Goal: Task Accomplishment & Management: Manage account settings

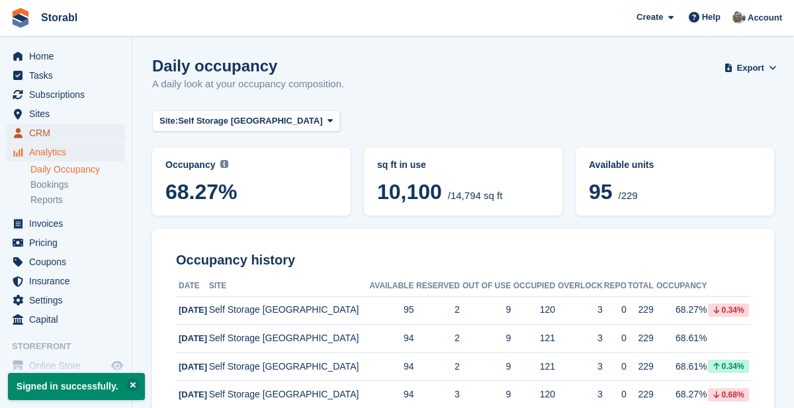
click at [53, 132] on span "CRM" at bounding box center [68, 133] width 79 height 19
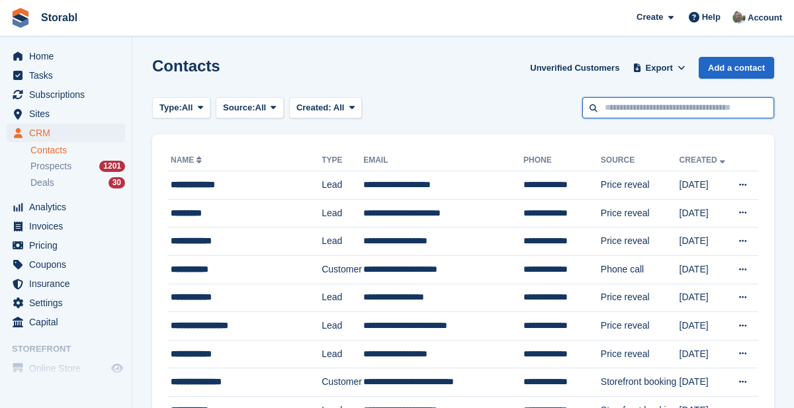
click at [692, 111] on input "text" at bounding box center [679, 108] width 192 height 22
type input "*******"
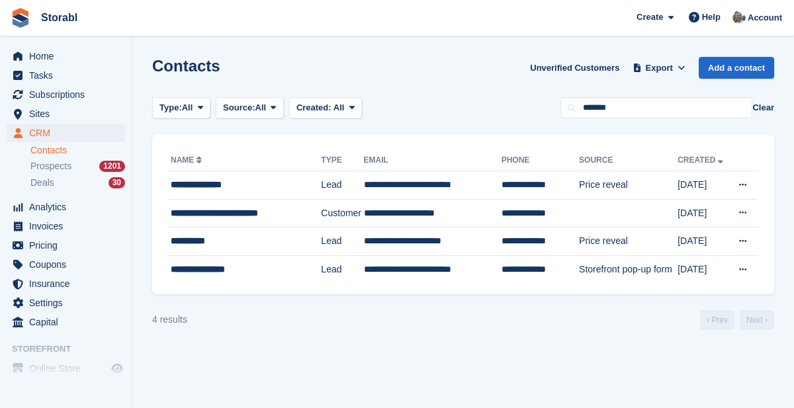
click at [451, 244] on td "**********" at bounding box center [433, 242] width 138 height 28
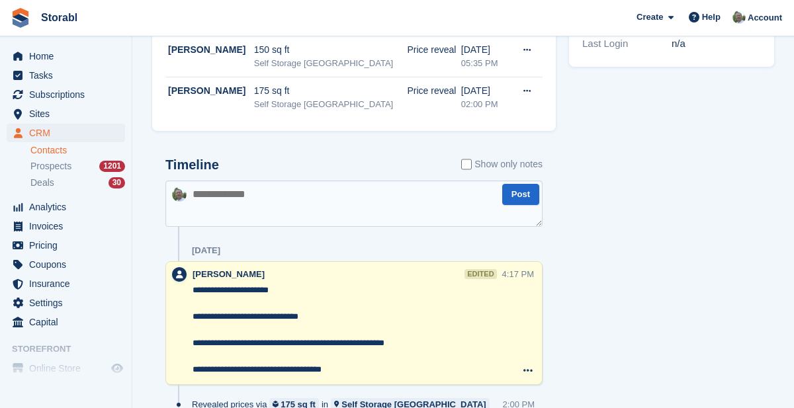
scroll to position [491, 0]
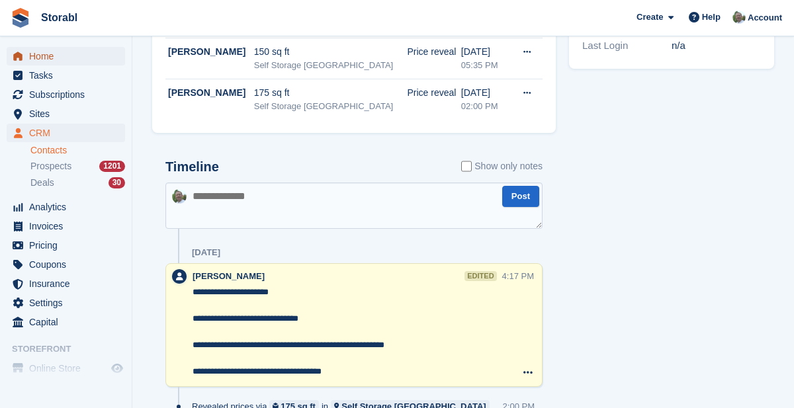
click at [50, 58] on span "Home" at bounding box center [68, 56] width 79 height 19
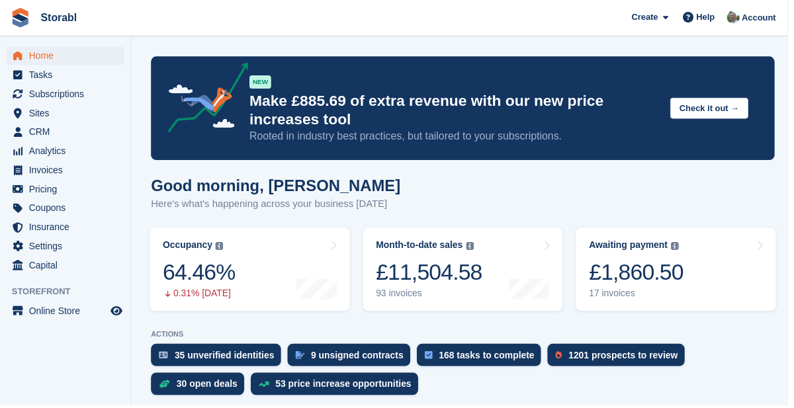
click at [685, 282] on div "£1,860.50" at bounding box center [641, 274] width 95 height 27
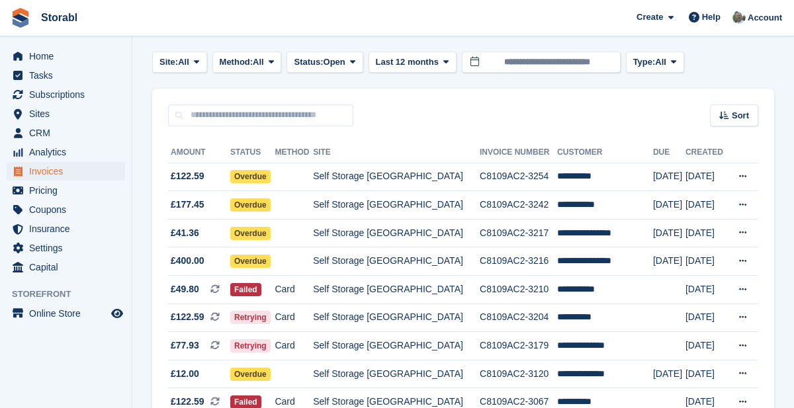
scroll to position [58, 0]
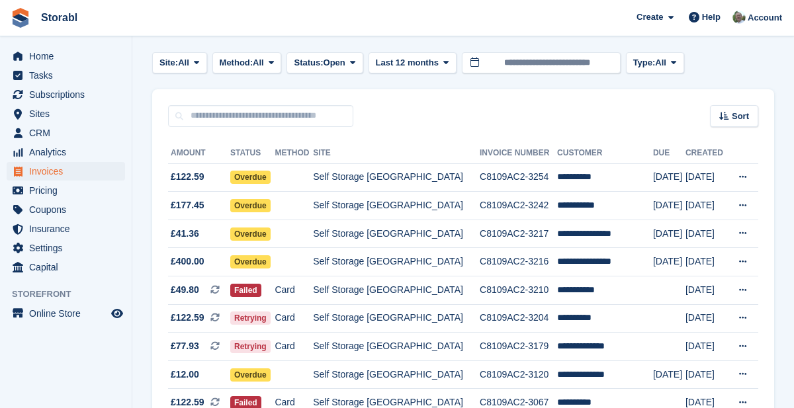
click at [585, 176] on td "**********" at bounding box center [605, 178] width 96 height 28
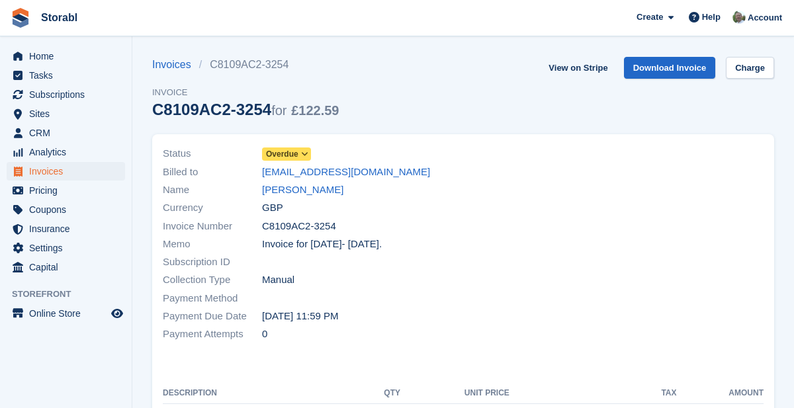
click at [306, 193] on link "[PERSON_NAME]" at bounding box center [302, 190] width 81 height 15
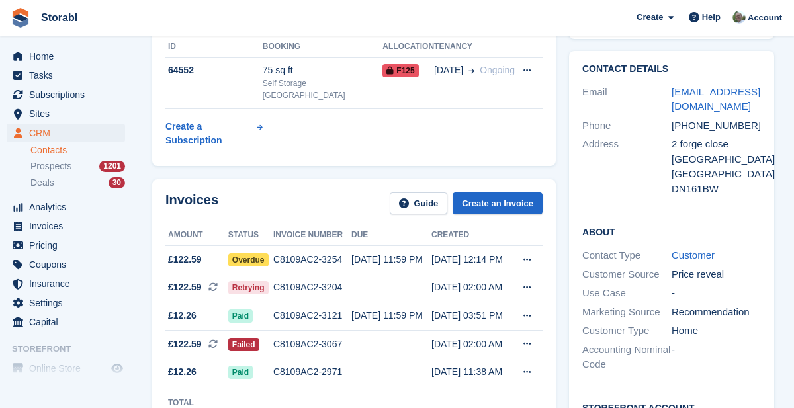
scroll to position [105, 0]
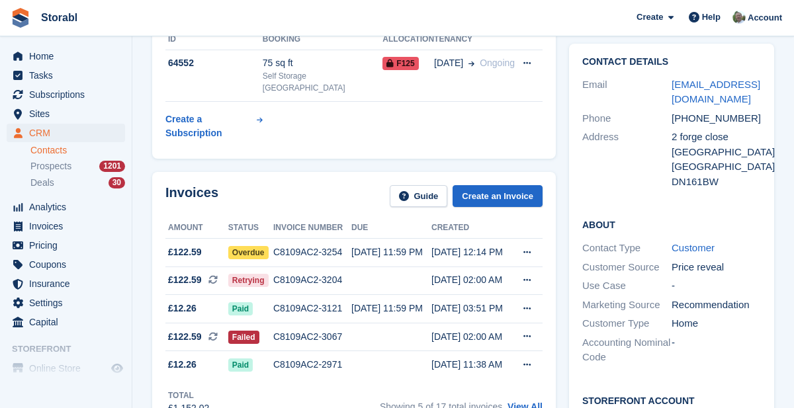
click at [530, 402] on link "View All" at bounding box center [525, 407] width 35 height 11
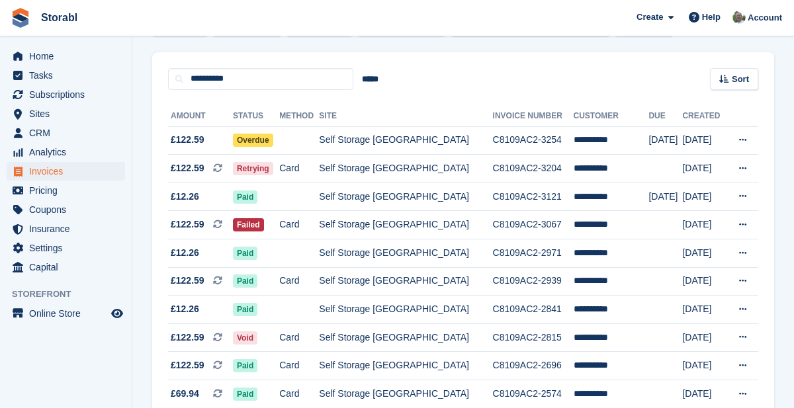
scroll to position [96, 0]
click at [398, 153] on td "Self Storage [GEOGRAPHIC_DATA]" at bounding box center [405, 140] width 173 height 28
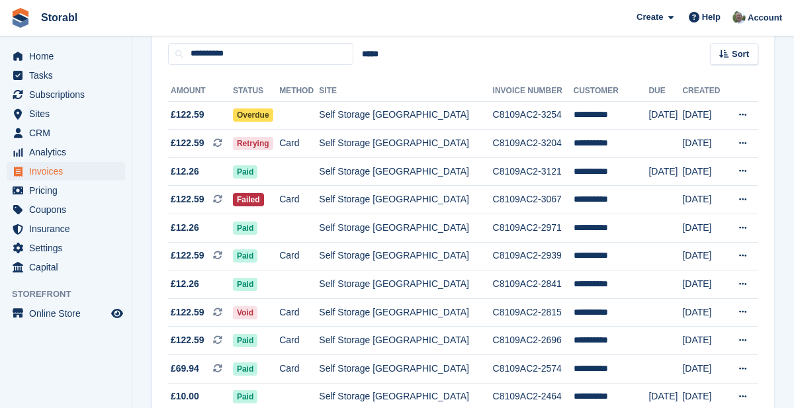
scroll to position [148, 0]
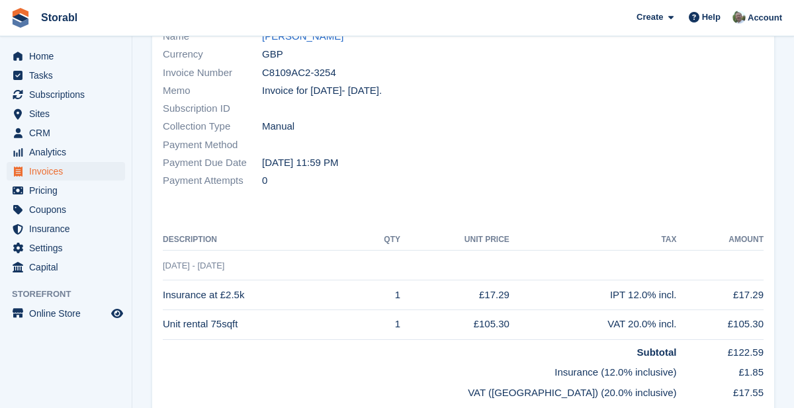
scroll to position [150, 0]
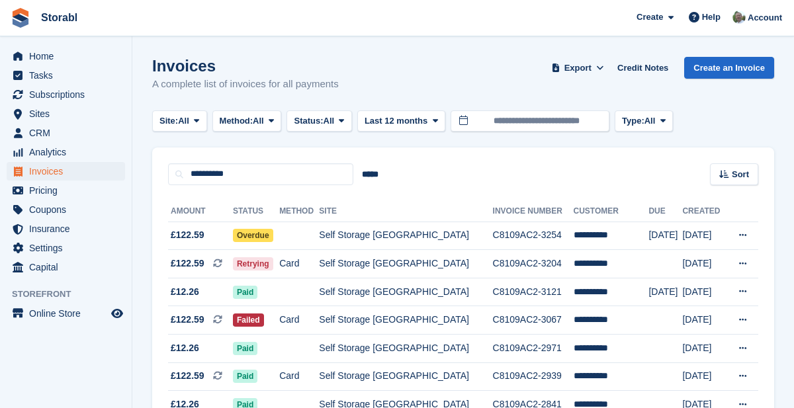
scroll to position [159, 0]
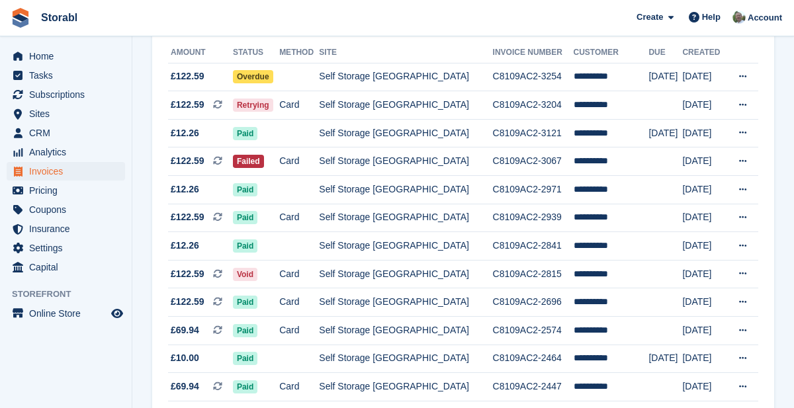
click at [429, 130] on td "Self Storage [GEOGRAPHIC_DATA]" at bounding box center [405, 133] width 173 height 28
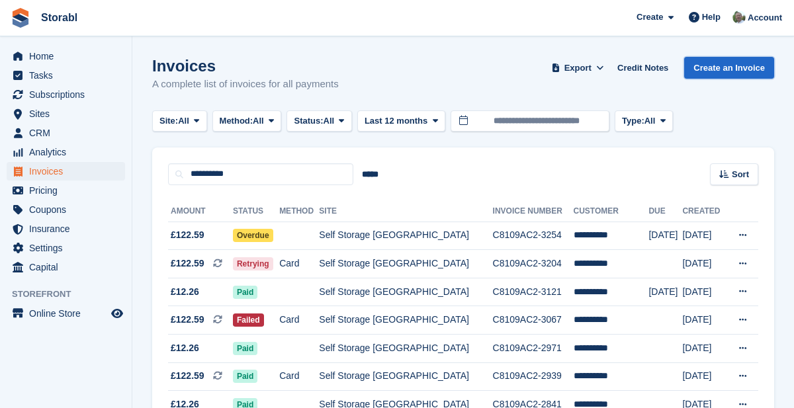
click at [731, 70] on link "Create an Invoice" at bounding box center [729, 68] width 90 height 22
click at [416, 238] on td "Self Storage [GEOGRAPHIC_DATA]" at bounding box center [405, 236] width 173 height 28
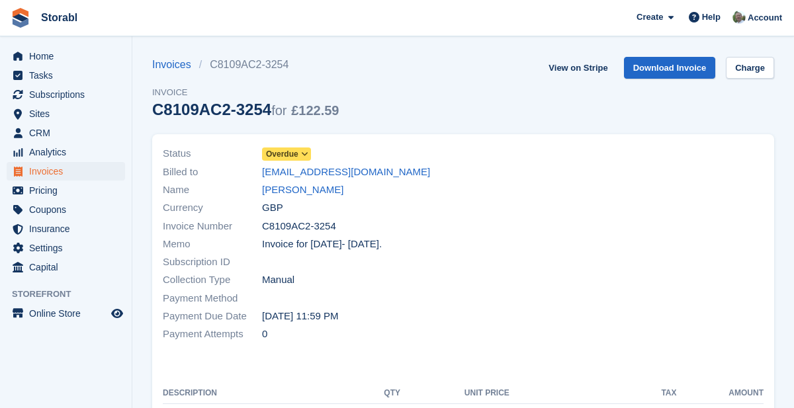
click at [311, 195] on link "[PERSON_NAME]" at bounding box center [302, 190] width 81 height 15
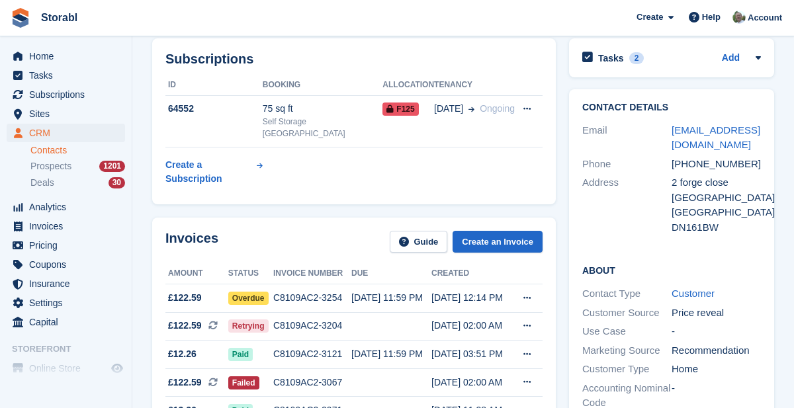
scroll to position [60, 0]
click at [512, 231] on link "Create an Invoice" at bounding box center [498, 242] width 90 height 22
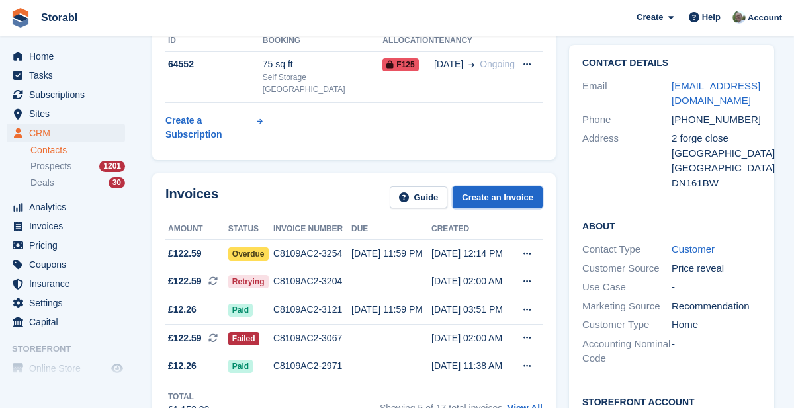
scroll to position [123, 0]
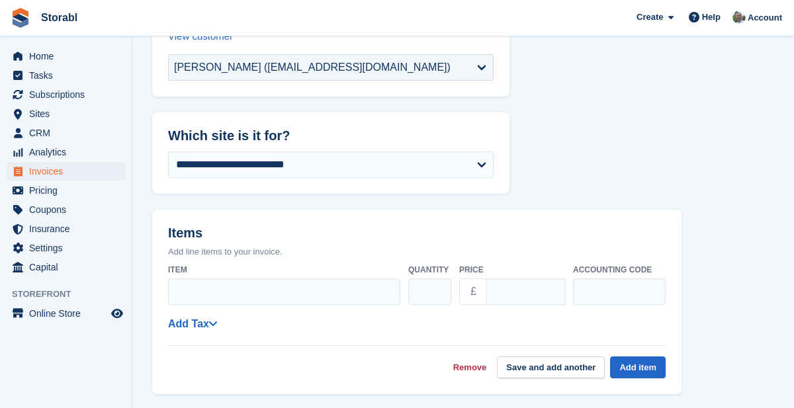
scroll to position [158, 0]
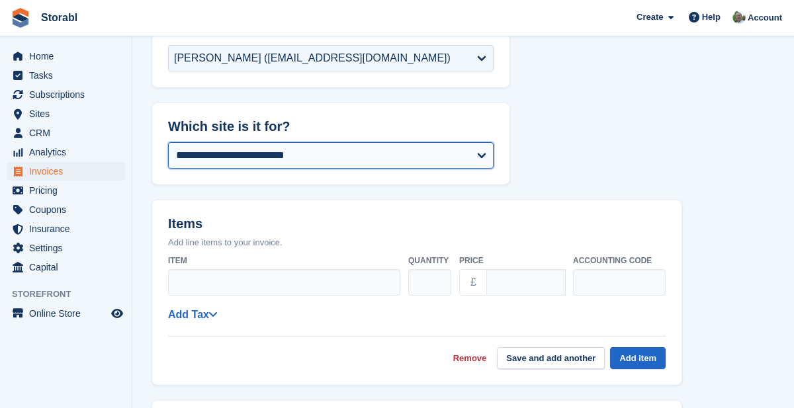
click at [479, 160] on select "**********" at bounding box center [331, 155] width 326 height 26
select select "***"
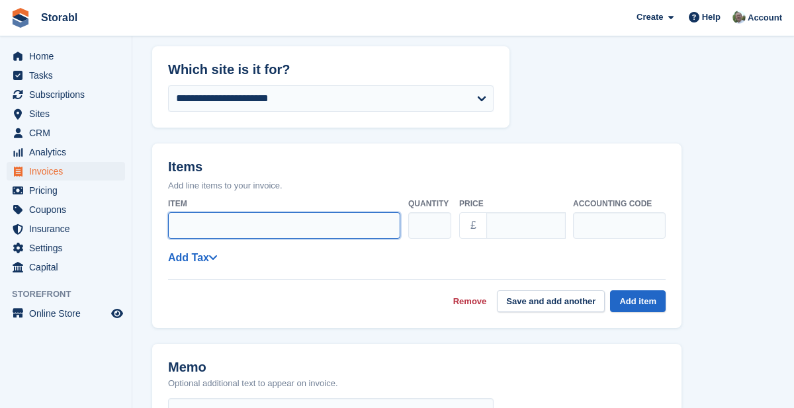
click at [367, 222] on input "Item" at bounding box center [284, 225] width 232 height 26
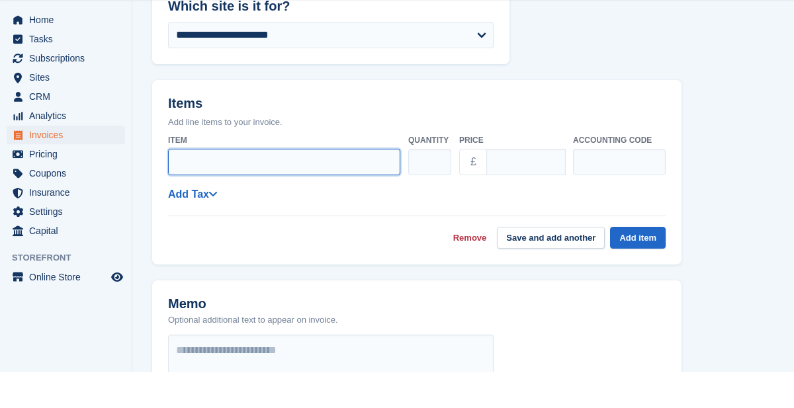
scroll to position [242, 0]
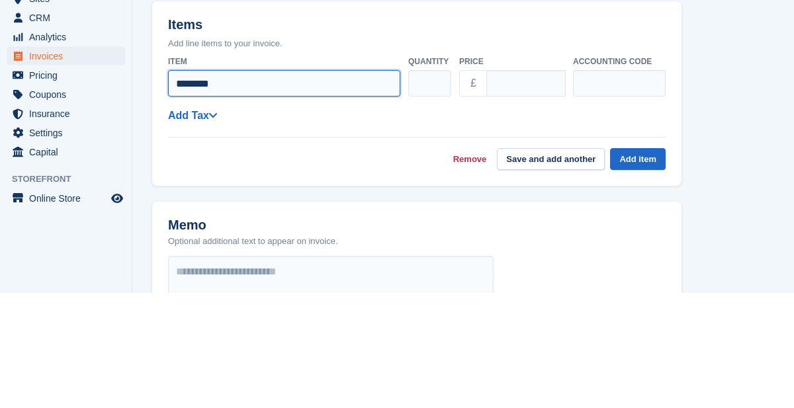
type input "********"
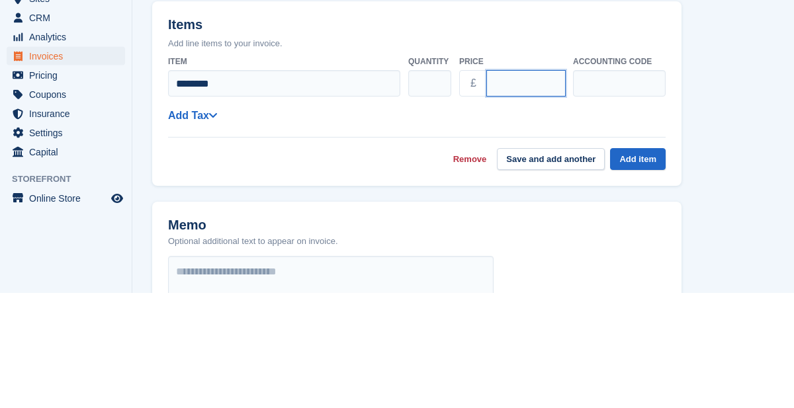
click at [540, 200] on input "****" at bounding box center [526, 198] width 79 height 26
type input "*"
type input "*****"
click at [635, 201] on input "text" at bounding box center [619, 198] width 93 height 26
type input "***"
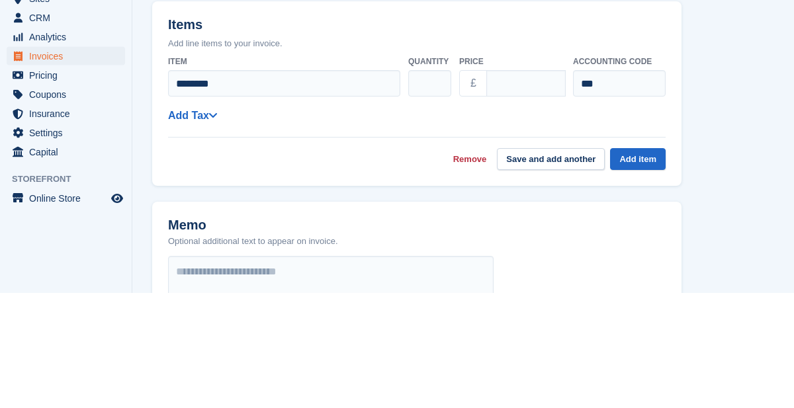
click at [695, 234] on form "**********" at bounding box center [463, 304] width 622 height 872
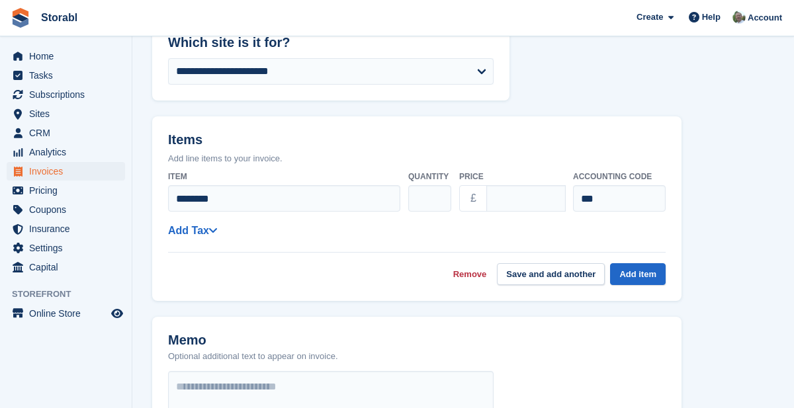
click at [204, 234] on link "Add Tax" at bounding box center [192, 230] width 49 height 11
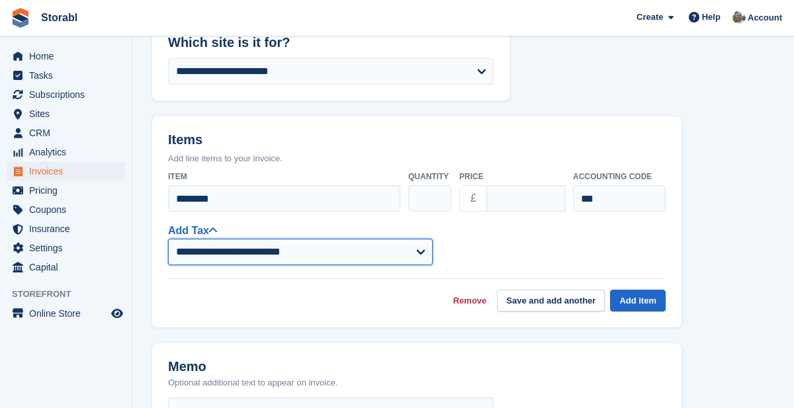
click at [409, 260] on select "**********" at bounding box center [300, 252] width 265 height 26
select select "***"
click at [168, 239] on select "**********" at bounding box center [300, 252] width 265 height 26
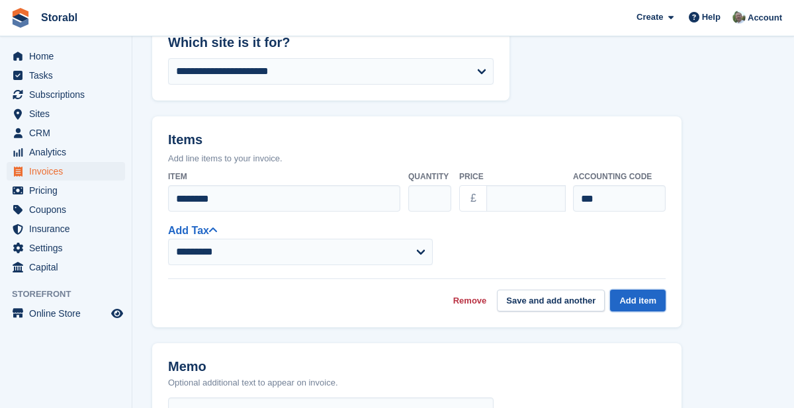
click at [647, 307] on button "Add item" at bounding box center [638, 301] width 56 height 22
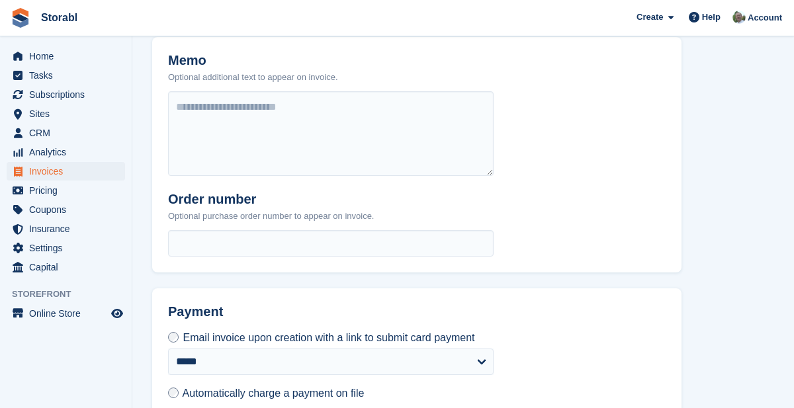
scroll to position [523, 0]
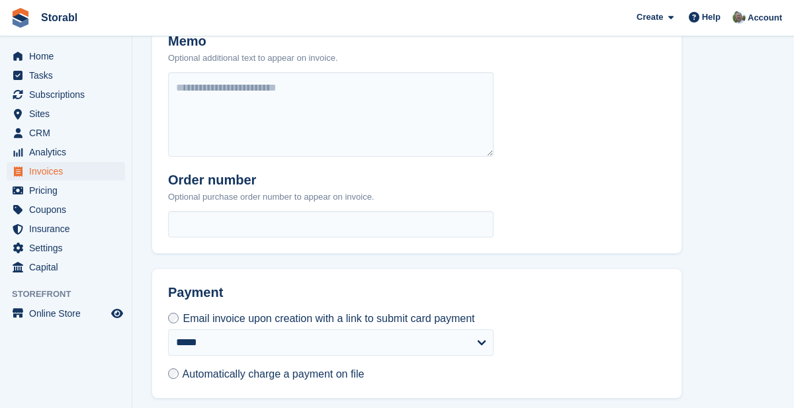
click at [353, 380] on span "Automatically charge a payment on file" at bounding box center [274, 374] width 182 height 11
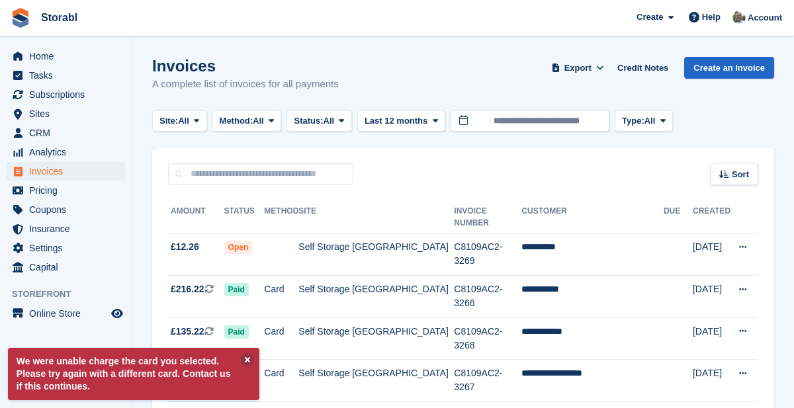
click at [744, 243] on icon at bounding box center [742, 247] width 7 height 9
click at [692, 285] on p "View on Stripe" at bounding box center [691, 292] width 115 height 21
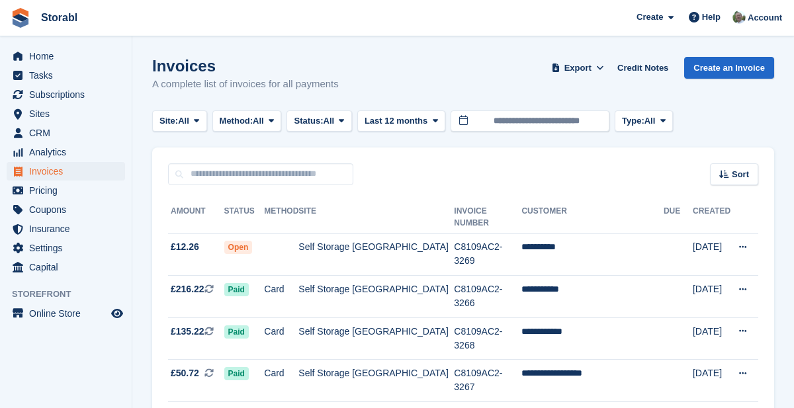
click at [559, 240] on td "**********" at bounding box center [593, 255] width 142 height 42
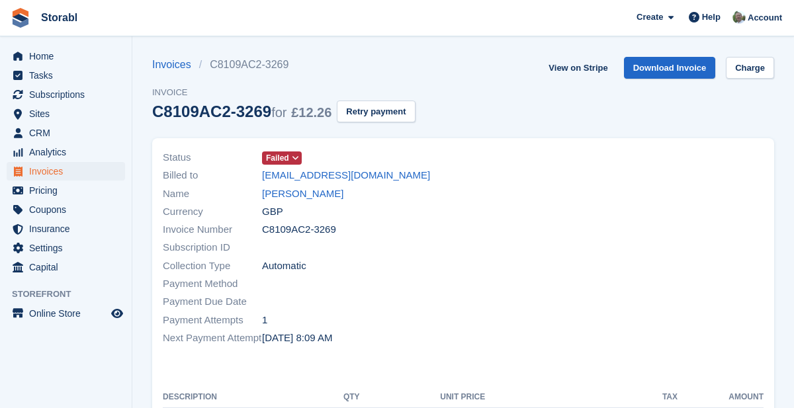
click at [305, 196] on link "[PERSON_NAME]" at bounding box center [302, 194] width 81 height 15
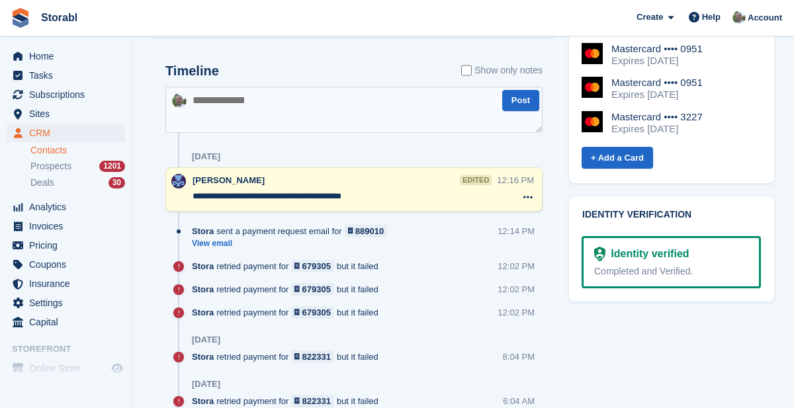
scroll to position [755, 0]
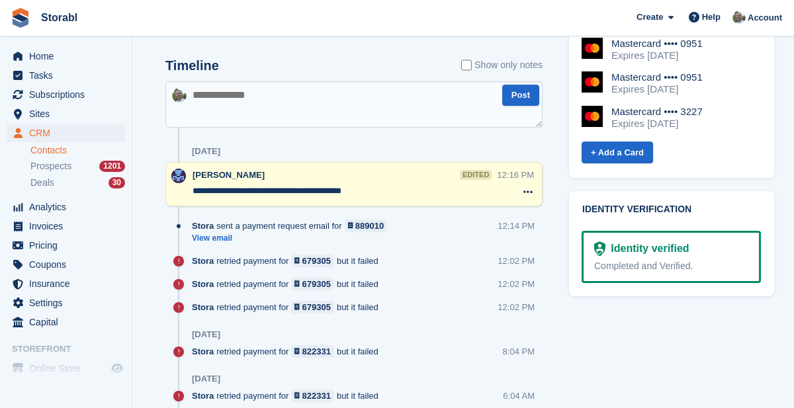
click at [222, 233] on link "View email" at bounding box center [293, 238] width 202 height 11
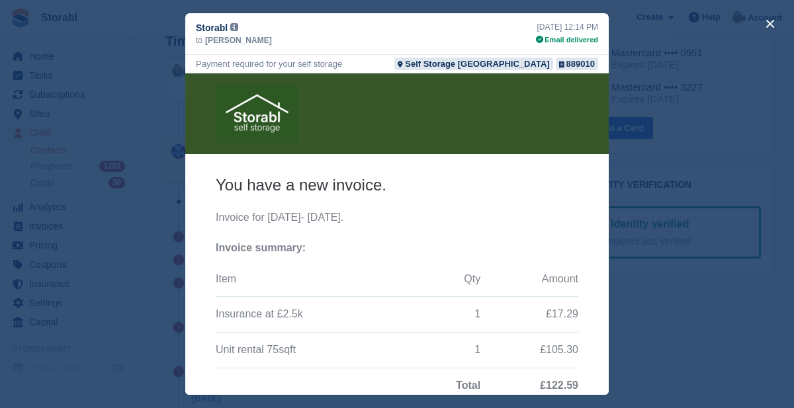
scroll to position [783, 0]
click at [667, 353] on div "close" at bounding box center [397, 204] width 794 height 408
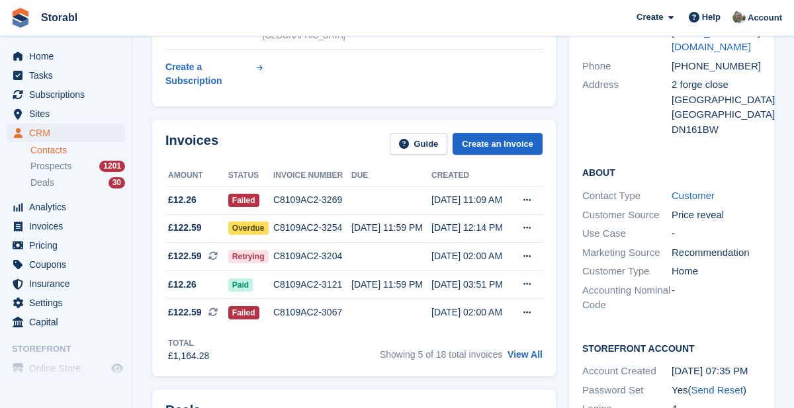
scroll to position [157, 0]
click at [525, 197] on icon at bounding box center [527, 201] width 7 height 9
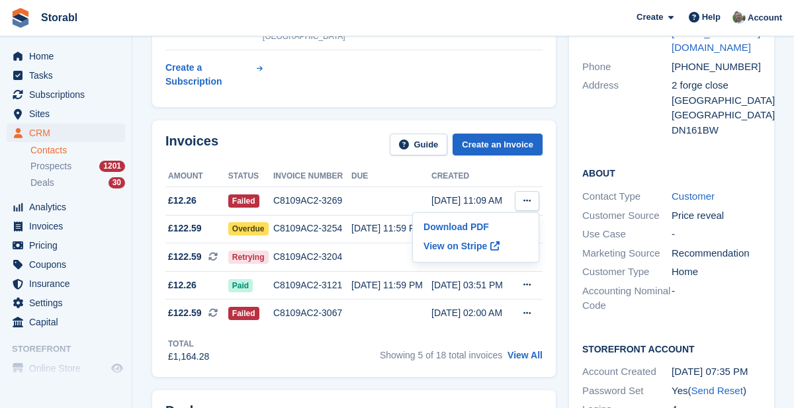
click at [364, 187] on td at bounding box center [392, 201] width 80 height 28
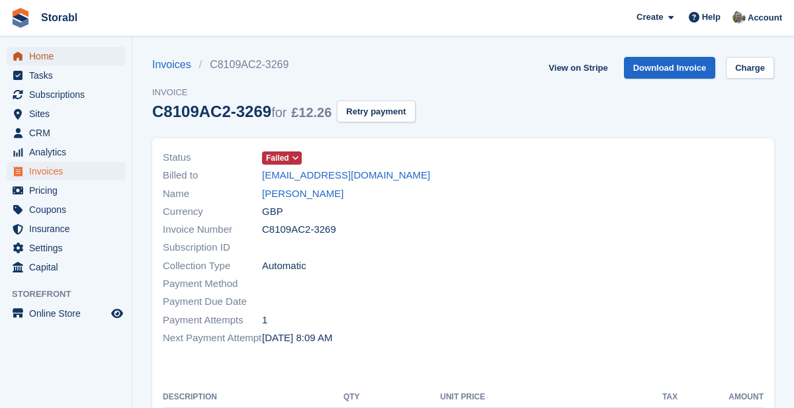
click at [52, 60] on span "Home" at bounding box center [68, 56] width 79 height 19
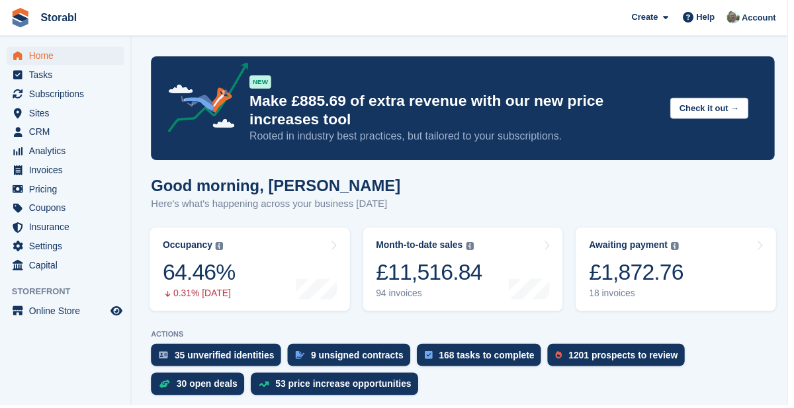
click at [381, 391] on div "53 price increase opportunities" at bounding box center [346, 387] width 137 height 11
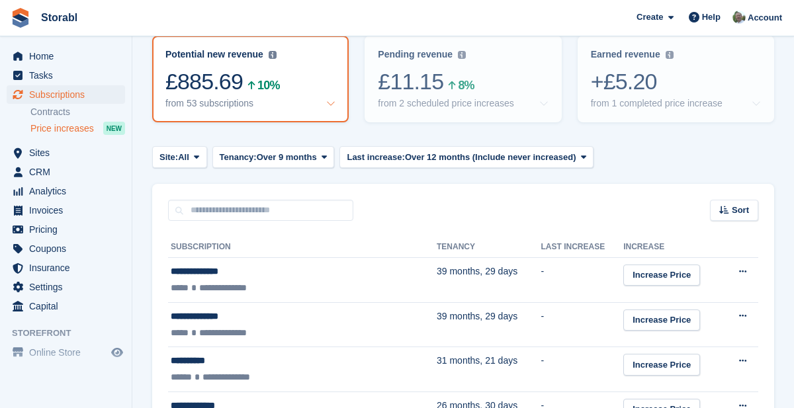
scroll to position [161, 0]
click at [437, 408] on td "26 months, 30 days" at bounding box center [489, 413] width 105 height 45
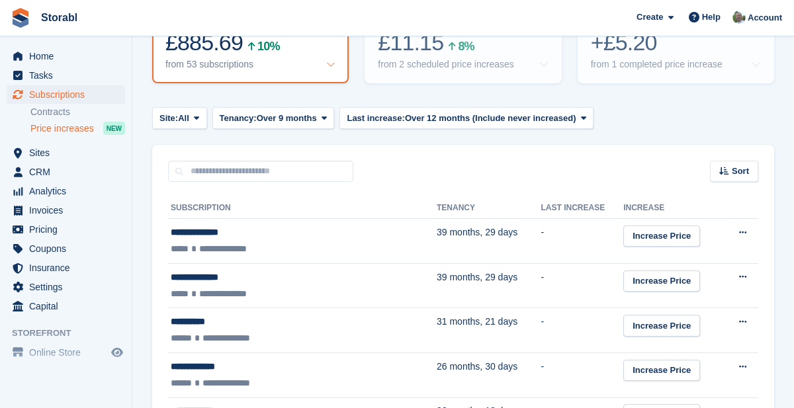
scroll to position [224, 0]
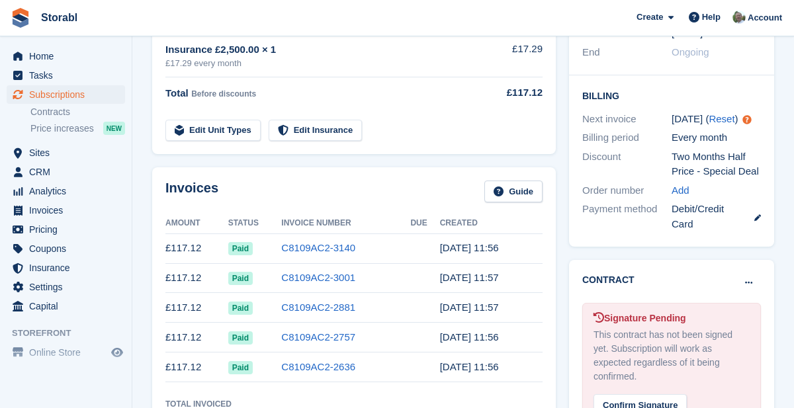
scroll to position [318, 0]
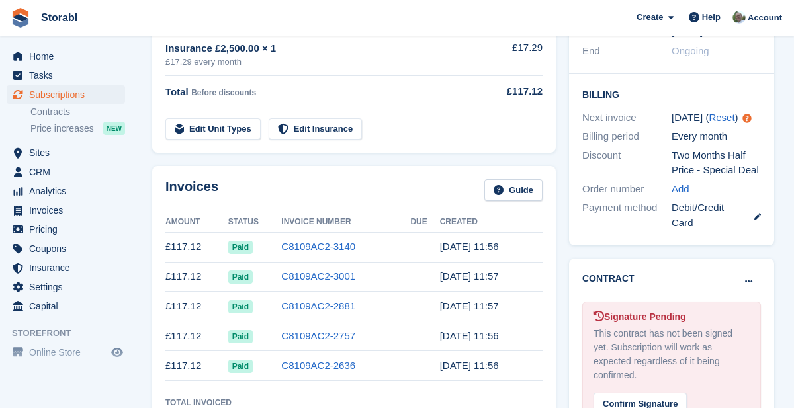
click at [532, 408] on link "View all" at bounding box center [524, 414] width 36 height 11
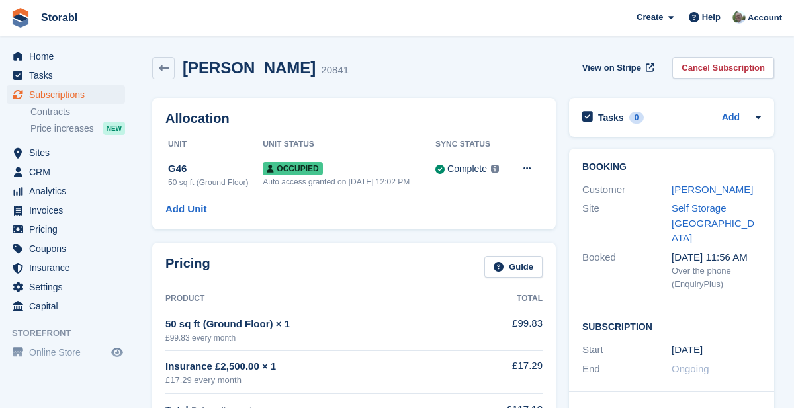
scroll to position [318, 0]
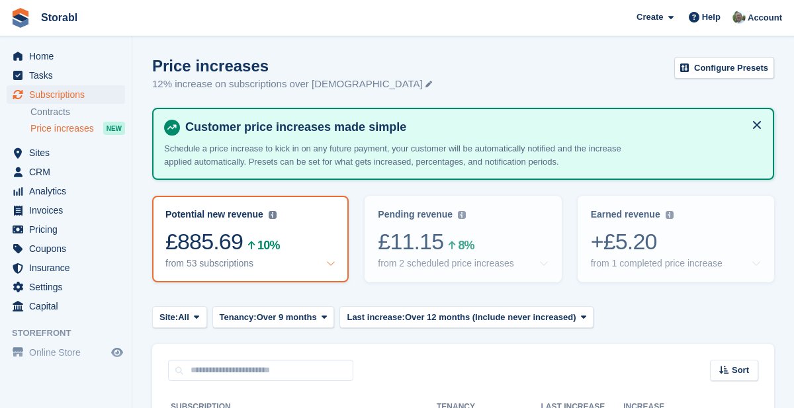
scroll to position [224, 0]
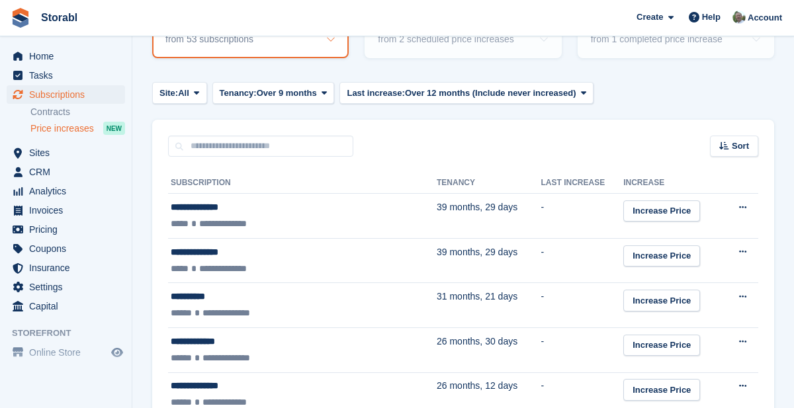
click at [541, 221] on td "-" at bounding box center [582, 216] width 83 height 45
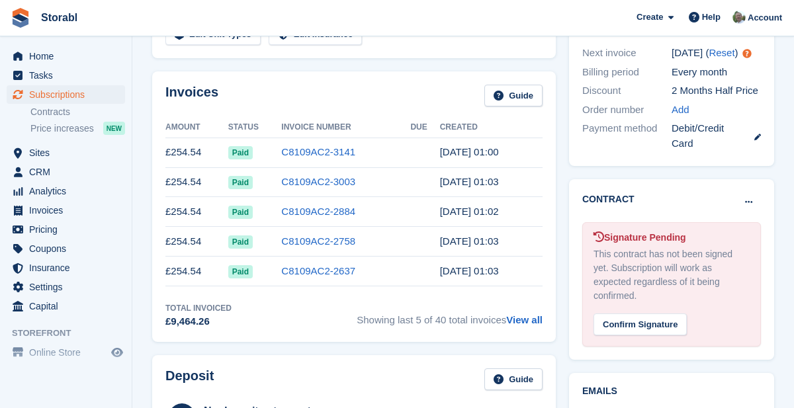
scroll to position [371, 0]
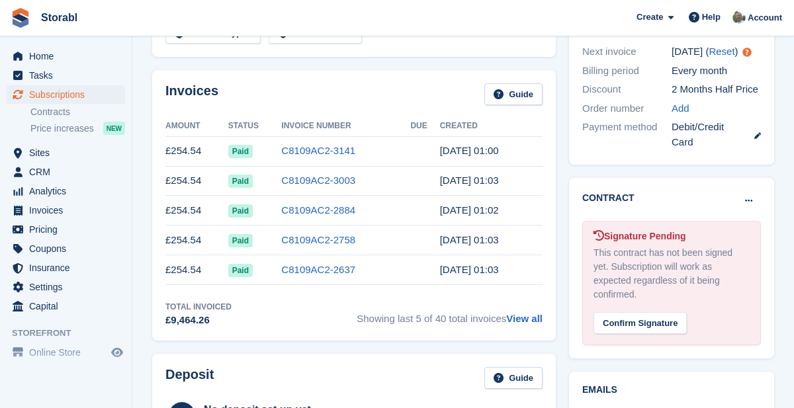
click at [534, 320] on link "View all" at bounding box center [524, 318] width 36 height 11
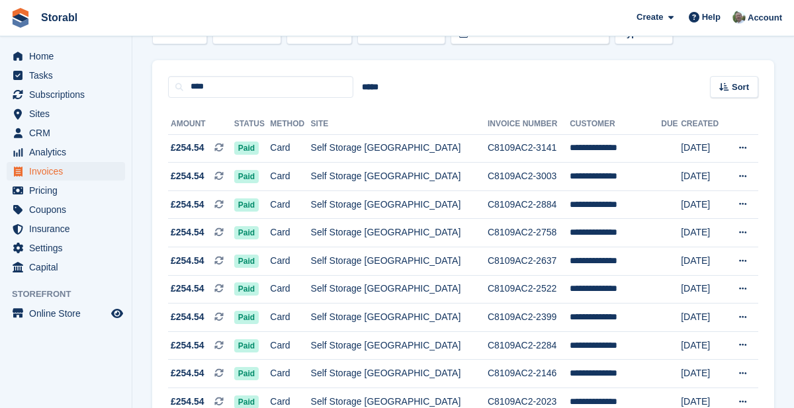
scroll to position [87, 0]
click at [393, 149] on td "Self Storage [GEOGRAPHIC_DATA]" at bounding box center [399, 149] width 177 height 28
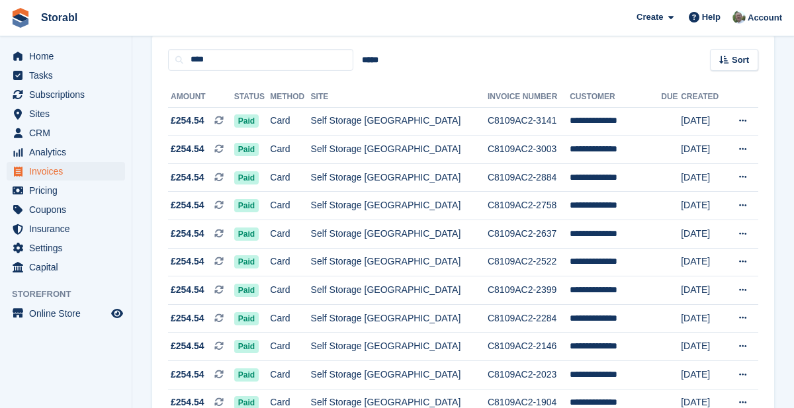
scroll to position [143, 0]
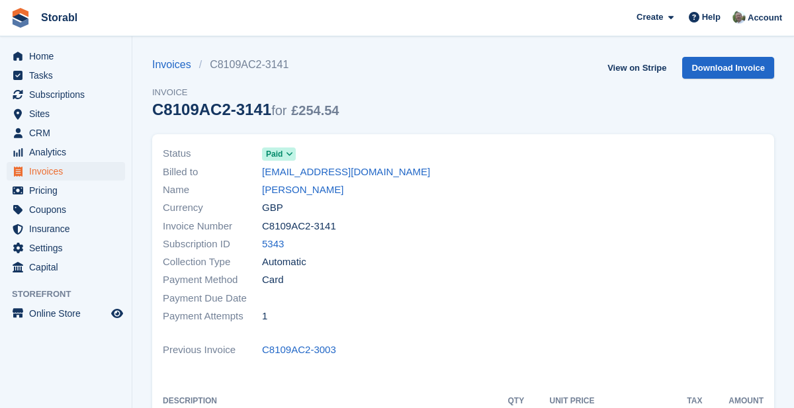
click at [309, 189] on link "[PERSON_NAME]" at bounding box center [302, 190] width 81 height 15
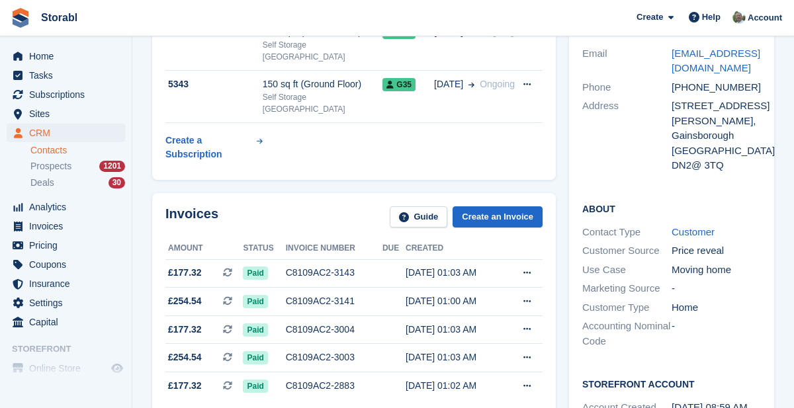
scroll to position [138, 0]
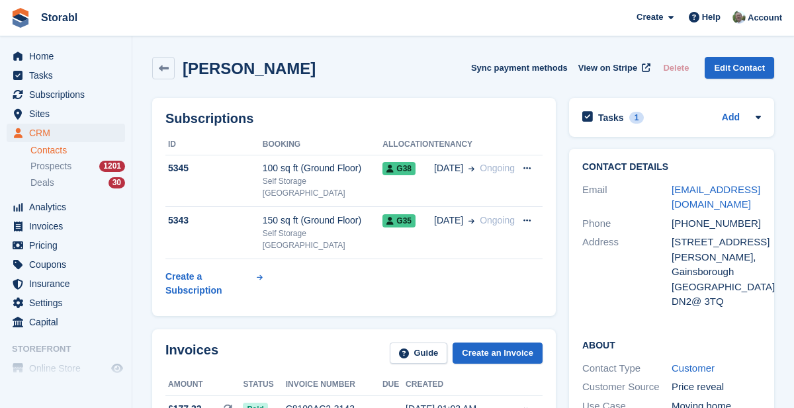
scroll to position [138, 0]
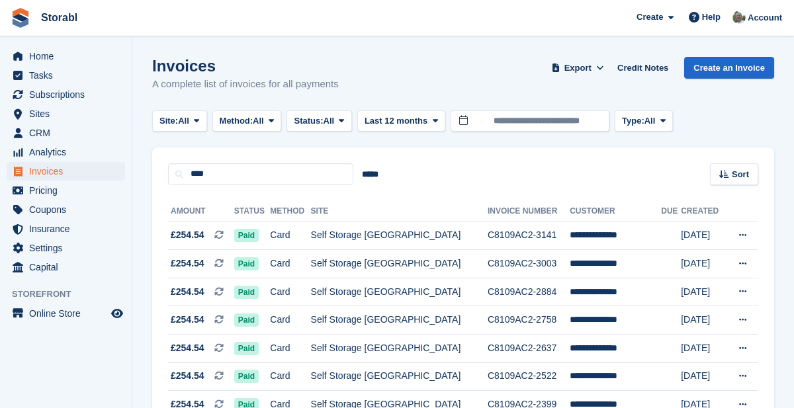
scroll to position [150, 0]
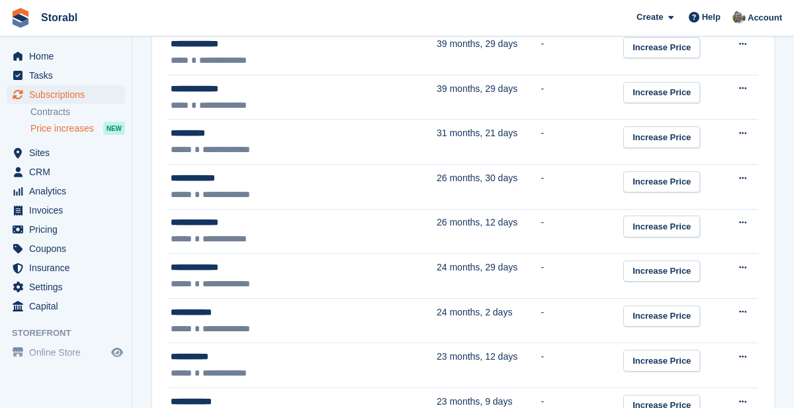
scroll to position [403, 0]
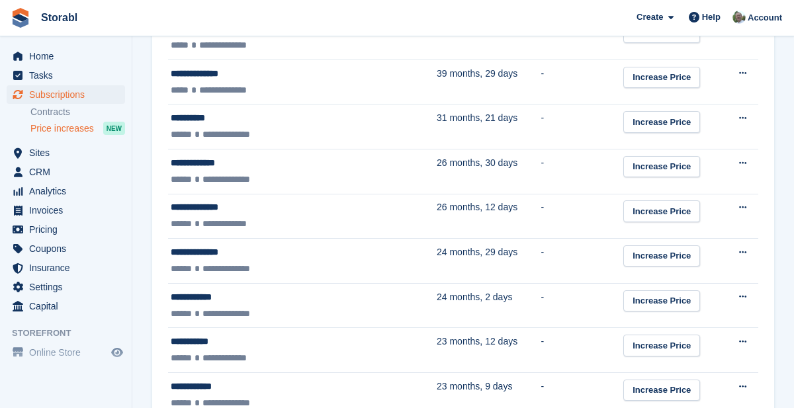
click at [460, 225] on td "26 months, 12 days" at bounding box center [489, 216] width 105 height 45
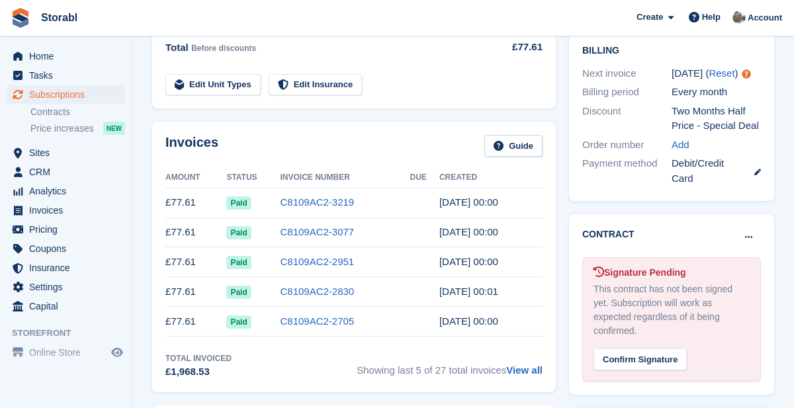
scroll to position [364, 0]
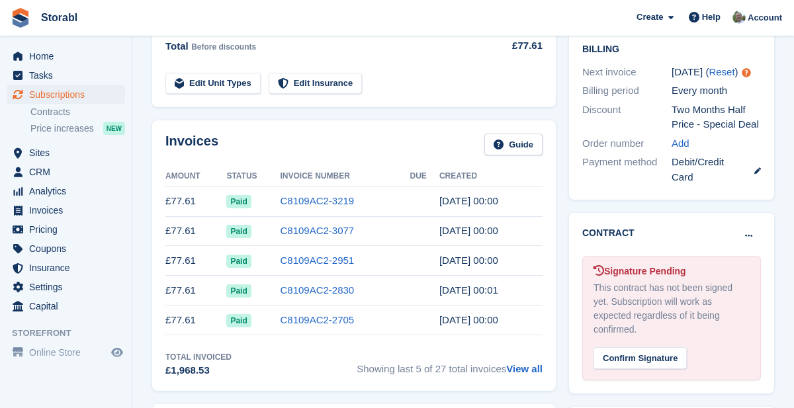
click at [532, 369] on link "View all" at bounding box center [524, 368] width 36 height 11
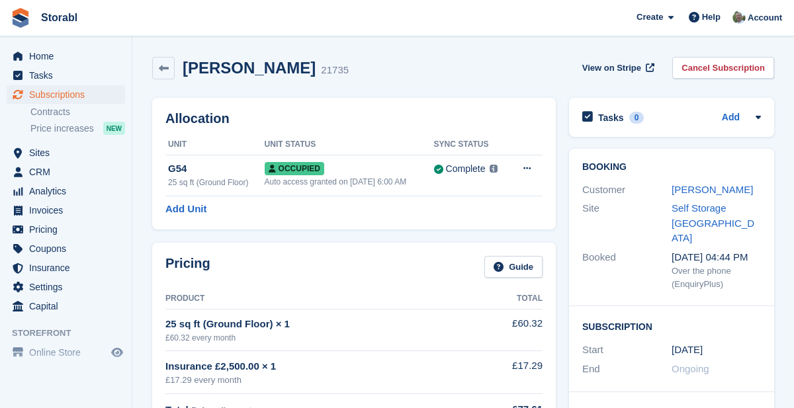
scroll to position [364, 0]
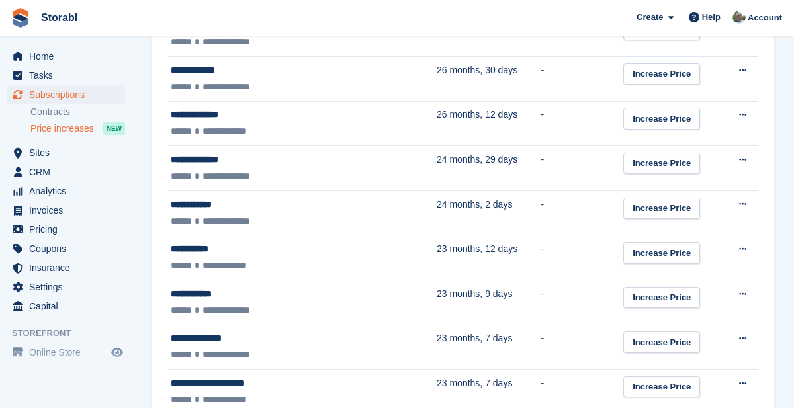
scroll to position [496, 0]
click at [492, 349] on td "23 months, 7 days" at bounding box center [489, 346] width 105 height 45
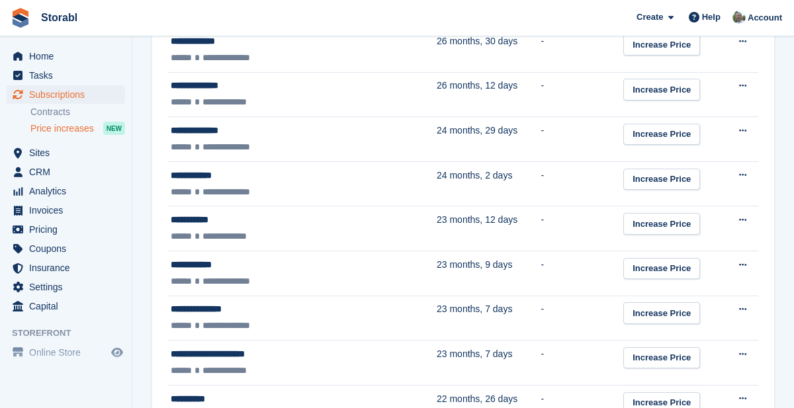
scroll to position [560, 0]
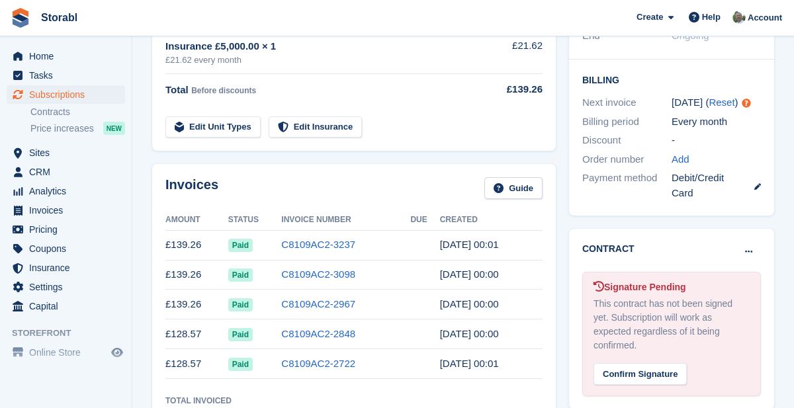
scroll to position [305, 0]
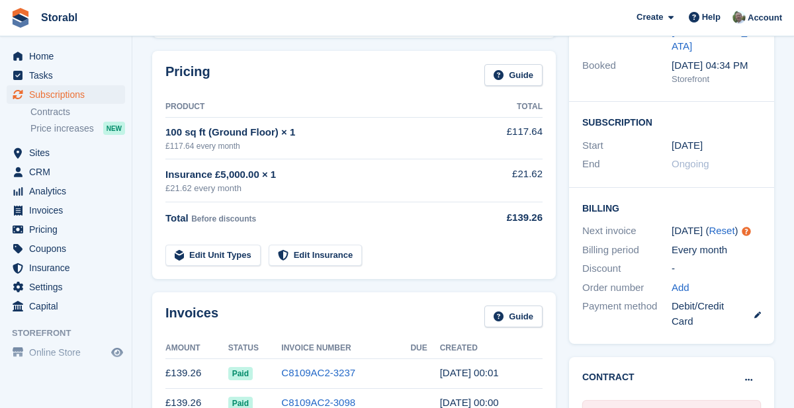
scroll to position [191, 0]
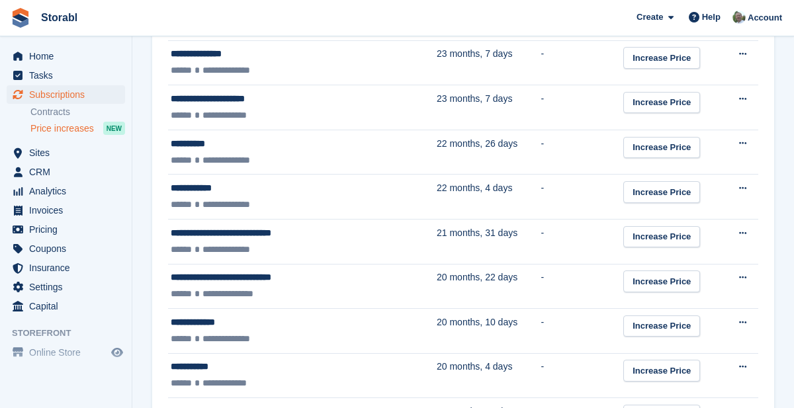
scroll to position [788, 0]
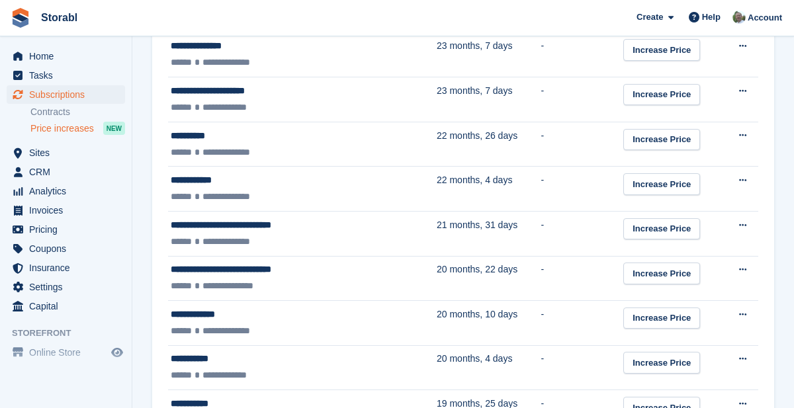
click at [541, 282] on td "-" at bounding box center [582, 278] width 83 height 45
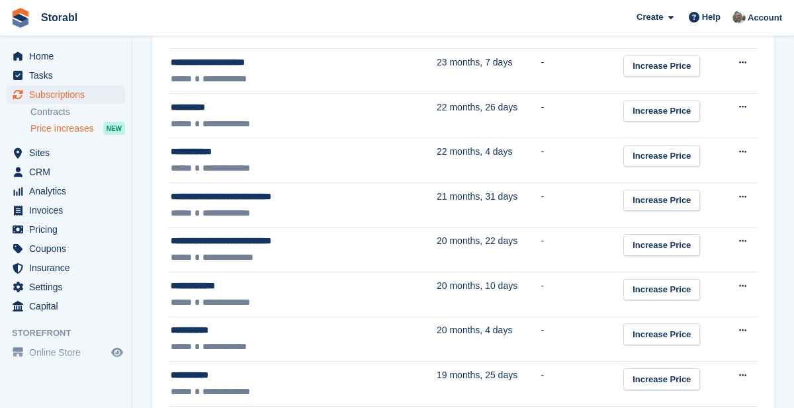
scroll to position [852, 0]
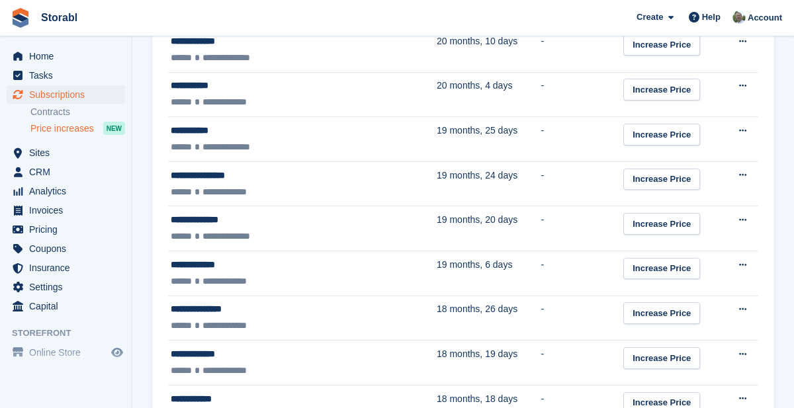
scroll to position [1066, 0]
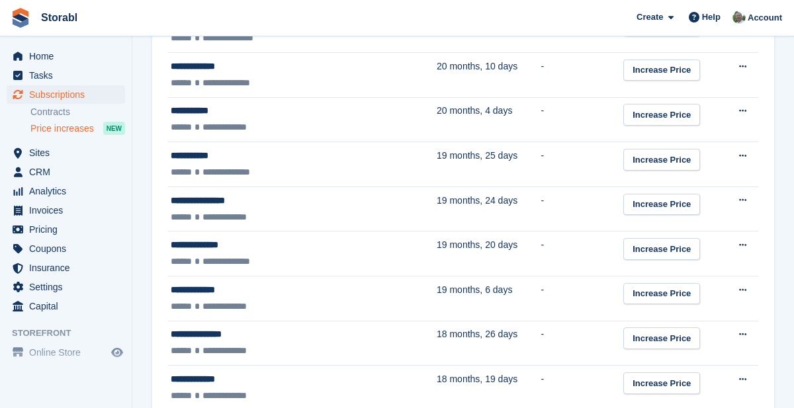
click at [503, 304] on td "19 months, 6 days" at bounding box center [489, 299] width 105 height 45
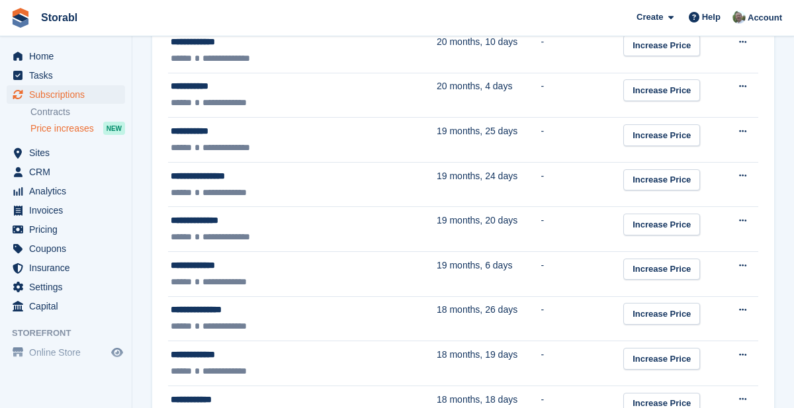
scroll to position [1100, 0]
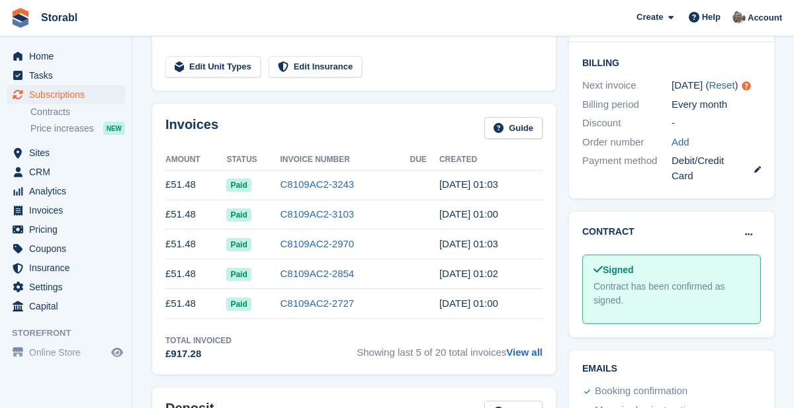
scroll to position [344, 0]
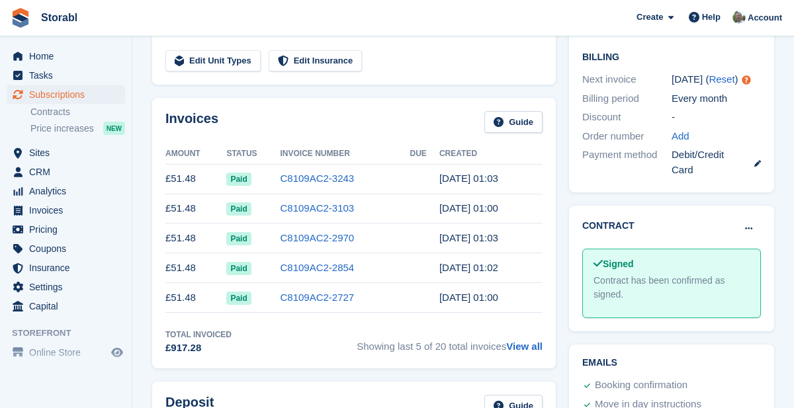
click at [523, 350] on link "View all" at bounding box center [524, 346] width 36 height 11
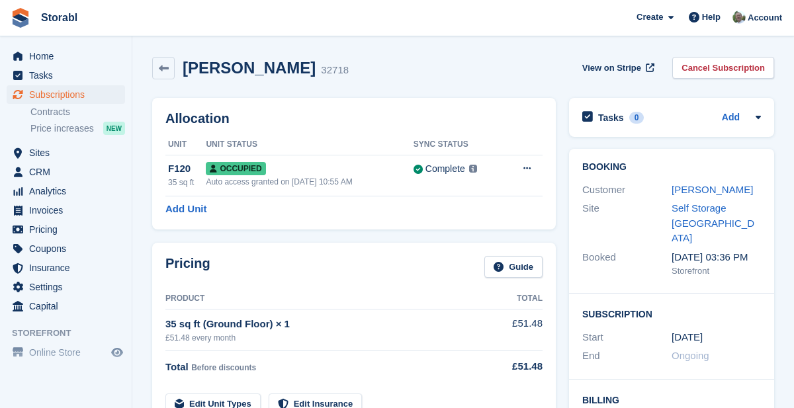
scroll to position [344, 0]
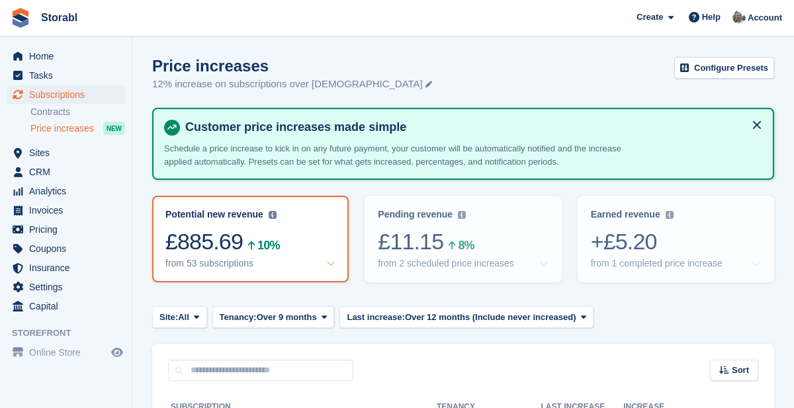
scroll to position [1100, 0]
